Goal: Task Accomplishment & Management: Manage account settings

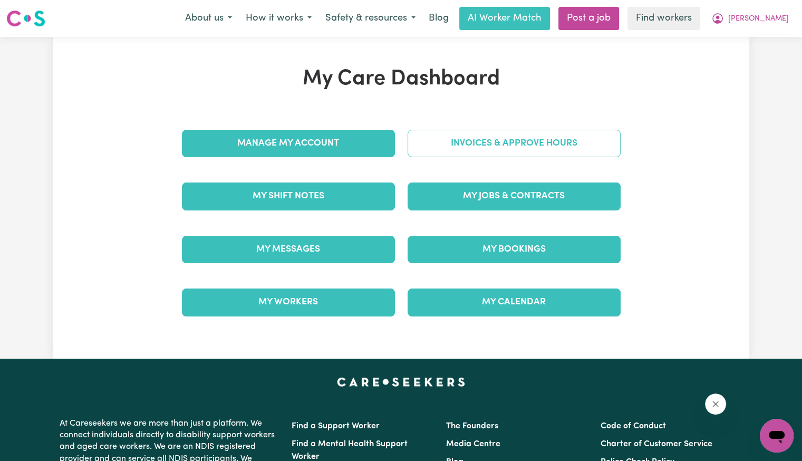
click at [442, 135] on link "Invoices & Approve Hours" at bounding box center [514, 143] width 213 height 27
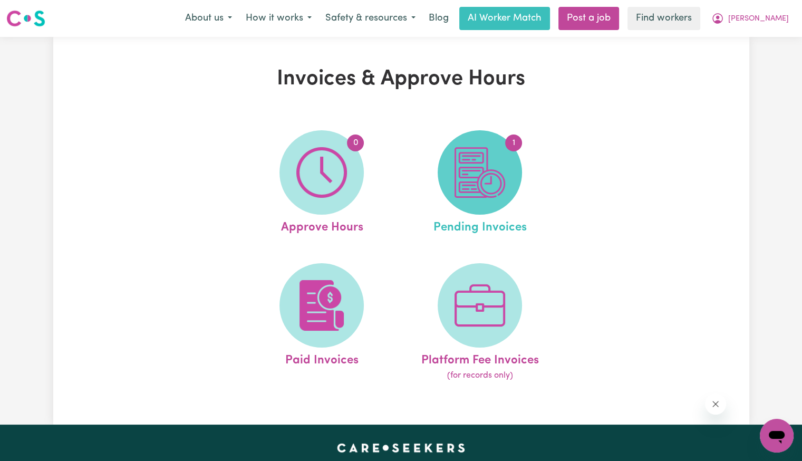
click at [485, 165] on img at bounding box center [480, 172] width 51 height 51
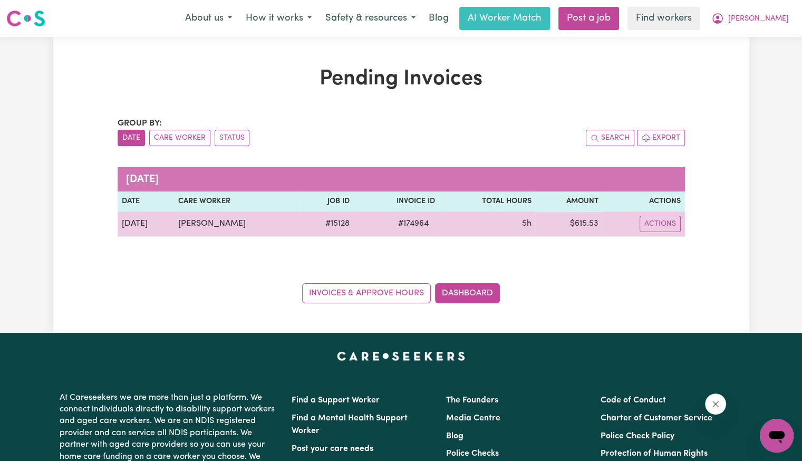
click at [394, 224] on span "# 174964" at bounding box center [413, 223] width 43 height 13
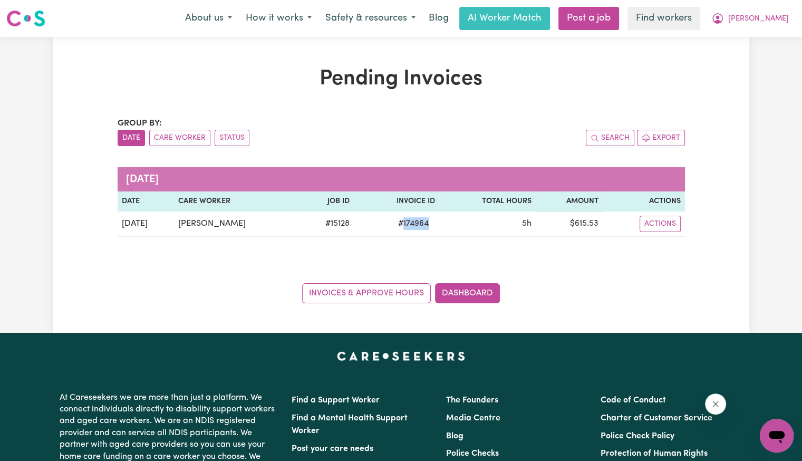
copy span "174964"
click at [768, 22] on span "[PERSON_NAME]" at bounding box center [759, 19] width 61 height 12
click at [756, 55] on link "Logout" at bounding box center [753, 61] width 83 height 20
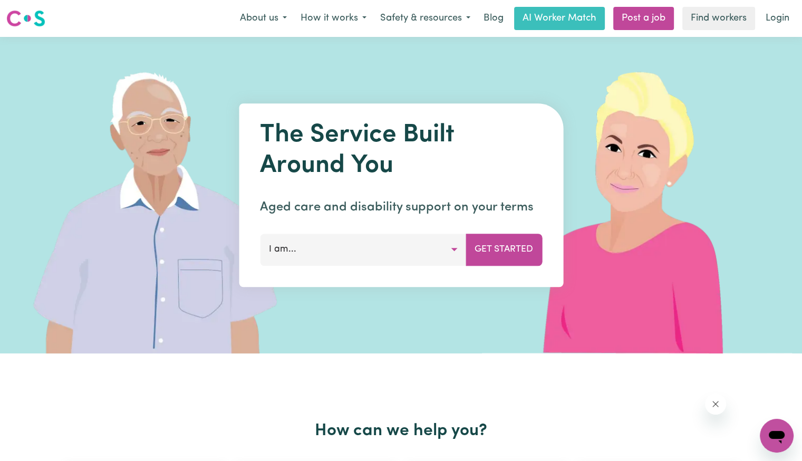
click at [775, 22] on link "Login" at bounding box center [778, 18] width 36 height 23
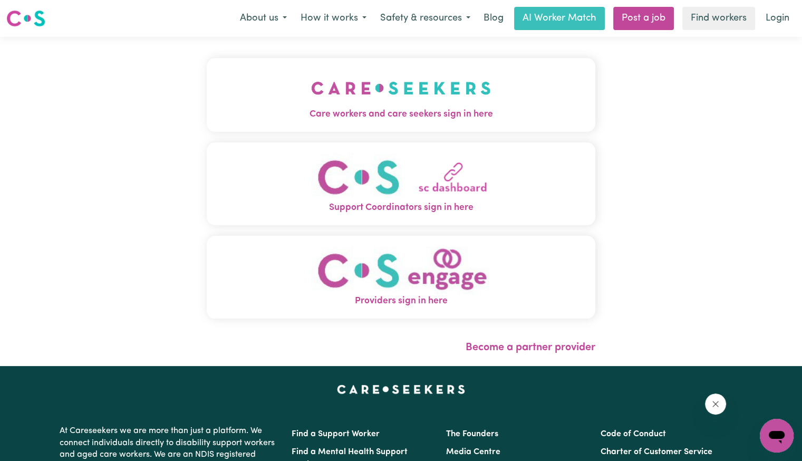
click at [257, 122] on button "Care workers and care seekers sign in here" at bounding box center [401, 95] width 389 height 74
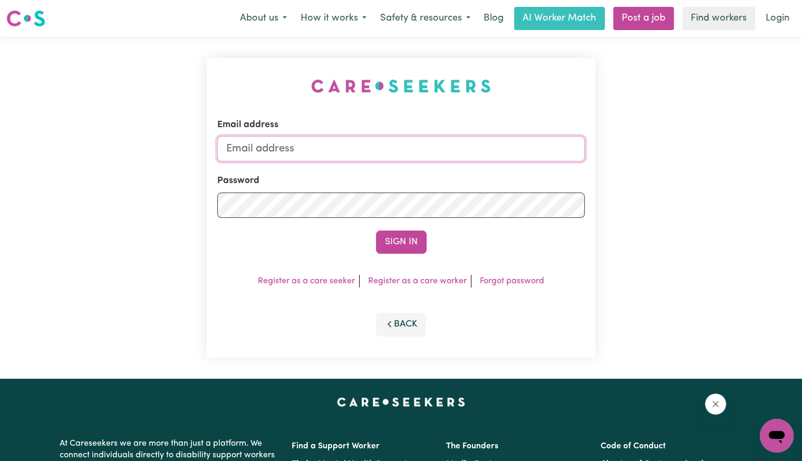
click at [388, 158] on input "Email address" at bounding box center [401, 148] width 368 height 25
type input "[EMAIL_ADDRESS][DOMAIN_NAME]"
click at [376, 231] on button "Sign In" at bounding box center [401, 242] width 51 height 23
